Goal: Task Accomplishment & Management: Manage account settings

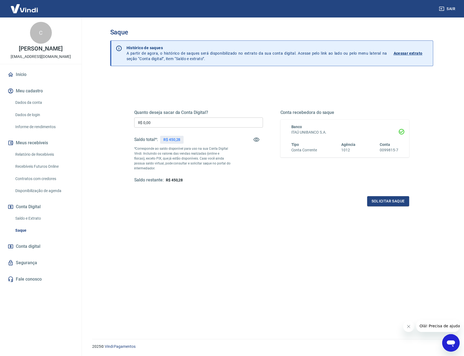
drag, startPoint x: 160, startPoint y: 122, endPoint x: 114, endPoint y: 118, distance: 45.5
click at [114, 118] on div "Quanto deseja sacar da Conta Digital? R$ 0,00 ​ Saldo total*: R$ 450,28 *Corres…" at bounding box center [271, 223] width 323 height 297
type input "R$ 450,28"
click at [382, 205] on button "Solicitar saque" at bounding box center [389, 201] width 42 height 10
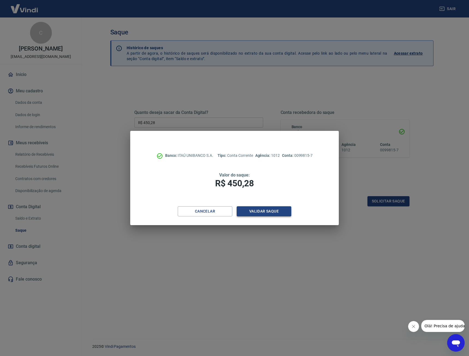
click at [280, 211] on button "Validar saque" at bounding box center [264, 211] width 55 height 10
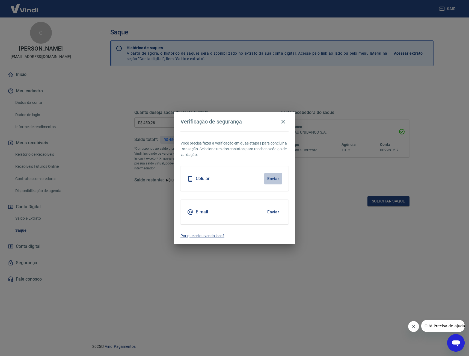
click at [271, 183] on button "Enviar" at bounding box center [273, 178] width 18 height 11
click at [273, 179] on button "Enviar" at bounding box center [273, 178] width 18 height 11
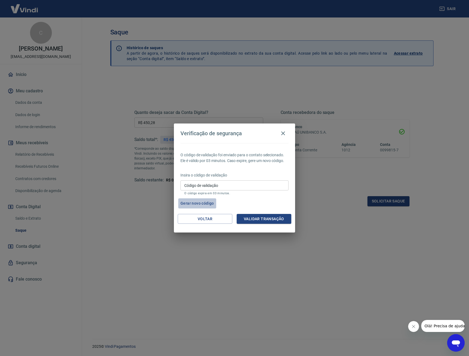
click at [209, 204] on button "Gerar novo código" at bounding box center [197, 203] width 38 height 10
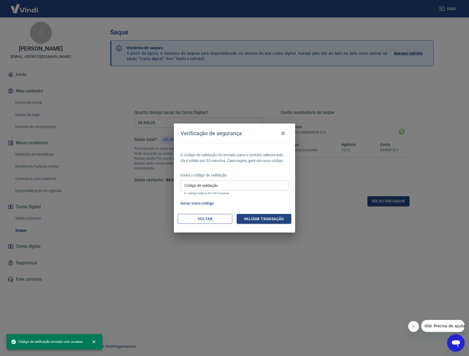
click at [215, 218] on button "Voltar" at bounding box center [205, 219] width 55 height 10
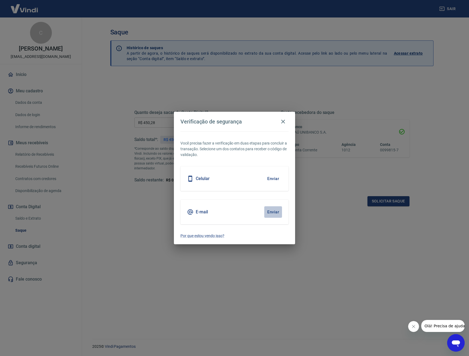
click at [271, 209] on button "Enviar" at bounding box center [273, 211] width 18 height 11
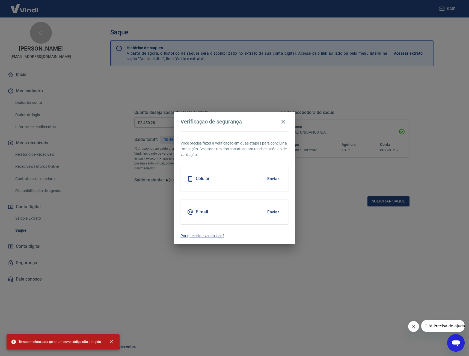
click at [277, 176] on button "Enviar" at bounding box center [273, 178] width 18 height 11
click at [271, 178] on button "Enviar" at bounding box center [273, 178] width 18 height 11
click at [282, 123] on icon "button" at bounding box center [283, 122] width 4 height 4
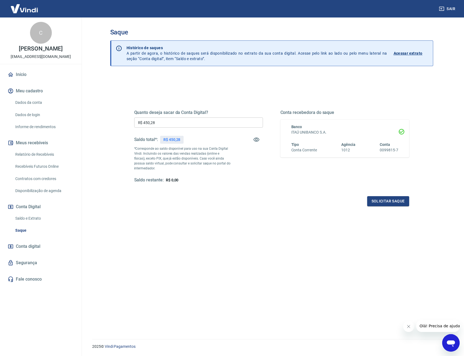
click at [166, 122] on input "R$ 450,28" at bounding box center [198, 122] width 129 height 10
click at [387, 198] on button "Solicitar saque" at bounding box center [389, 201] width 42 height 10
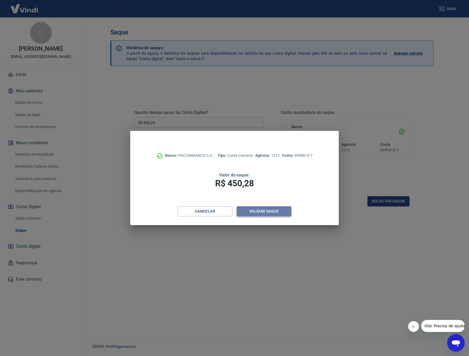
click at [265, 210] on button "Validar saque" at bounding box center [264, 211] width 55 height 10
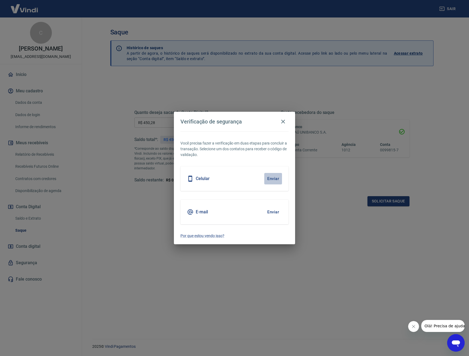
click at [274, 177] on button "Enviar" at bounding box center [273, 178] width 18 height 11
click at [275, 211] on button "Enviar" at bounding box center [273, 211] width 18 height 11
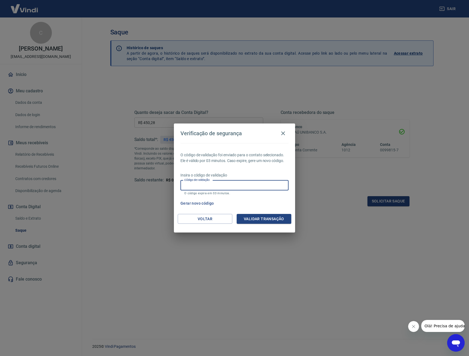
click at [244, 183] on input "Código de validação" at bounding box center [234, 185] width 108 height 10
type input "590200"
click at [268, 220] on button "Validar transação" at bounding box center [264, 219] width 55 height 10
